Goal: Task Accomplishment & Management: Manage account settings

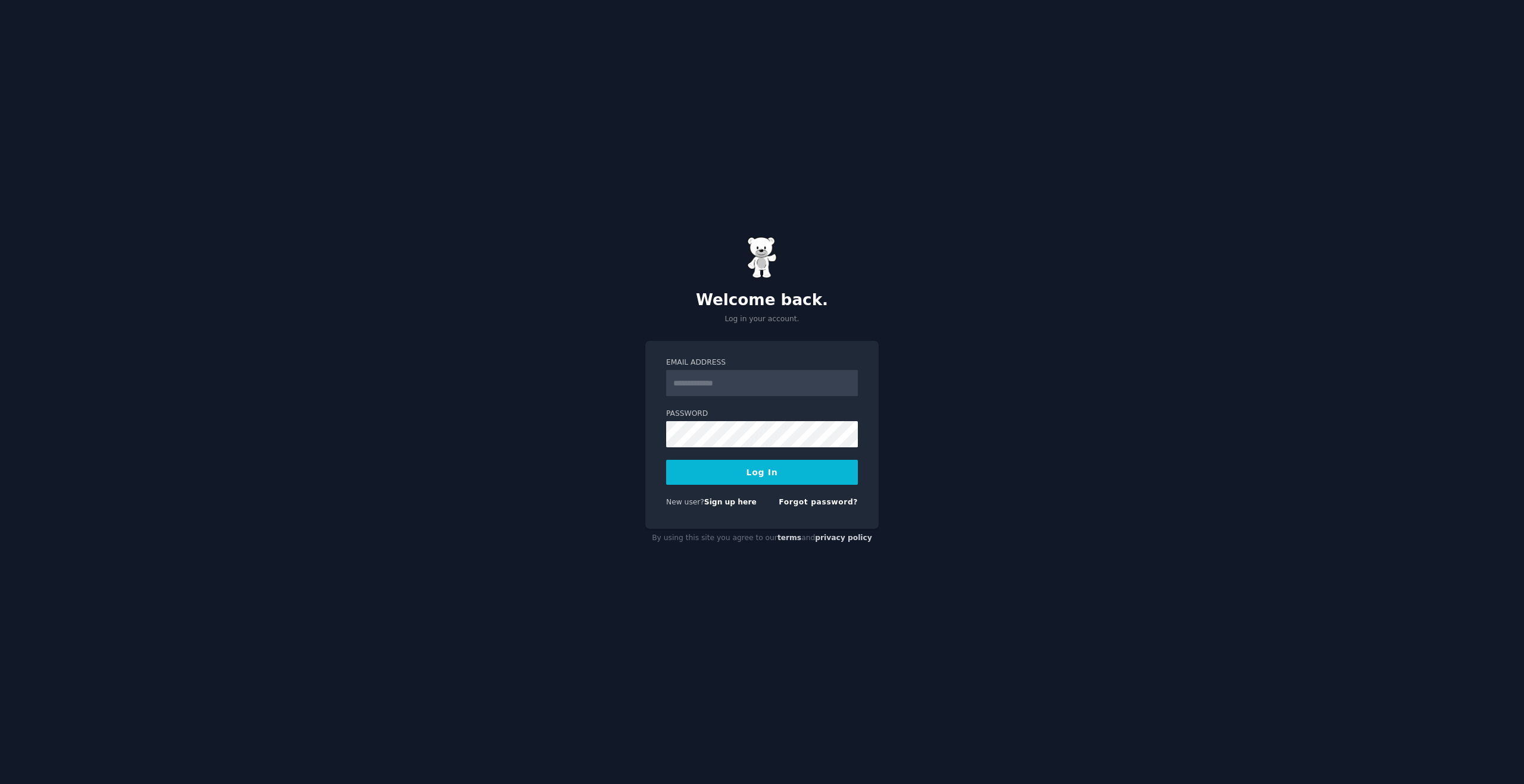
type input "**********"
click at [780, 475] on button "Log In" at bounding box center [762, 472] width 192 height 25
